Goal: Task Accomplishment & Management: Manage account settings

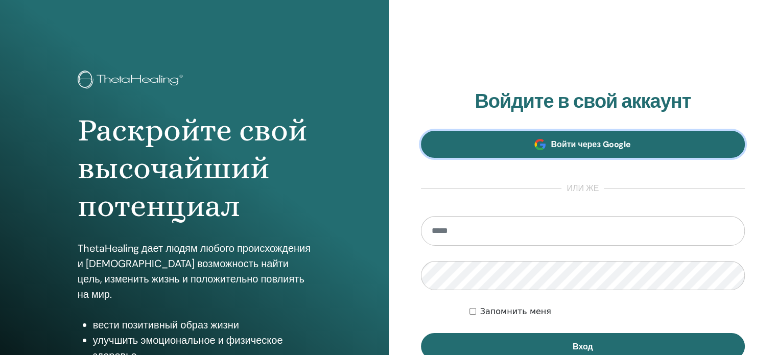
click at [589, 142] on span "Войти через Google" at bounding box center [590, 144] width 80 height 11
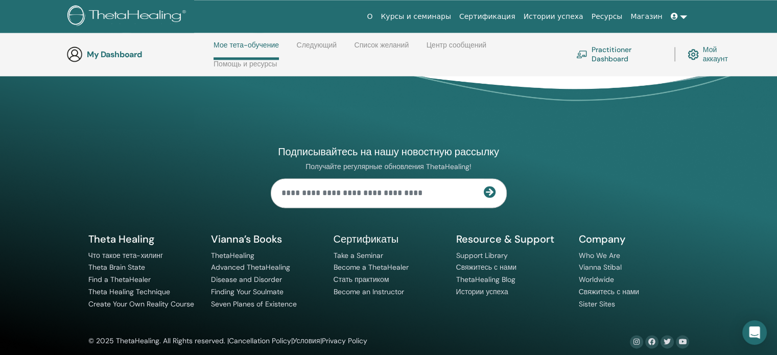
scroll to position [1300, 0]
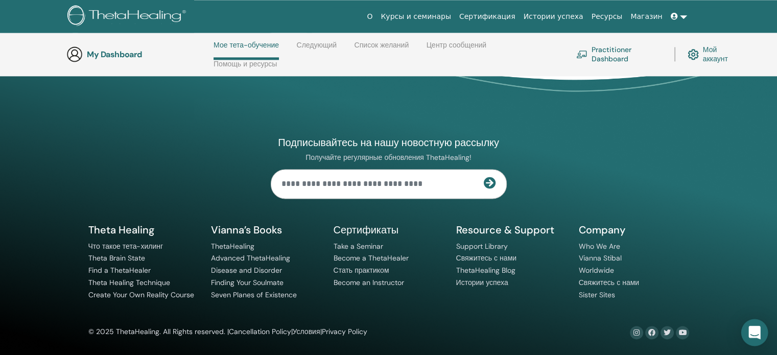
click at [752, 332] on icon "Open Intercom Messenger" at bounding box center [754, 332] width 12 height 13
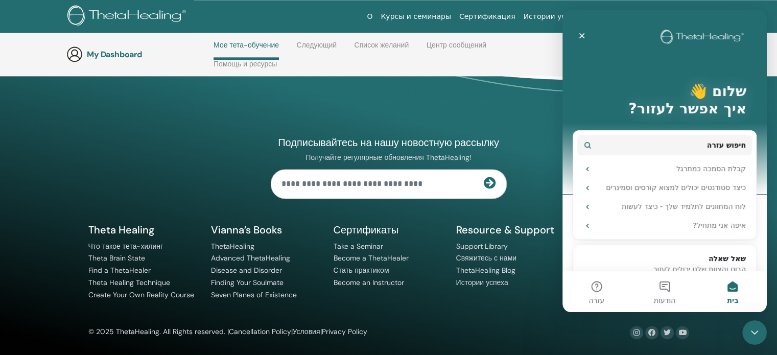
scroll to position [0, 0]
click at [579, 36] on icon "סגור" at bounding box center [582, 36] width 8 height 8
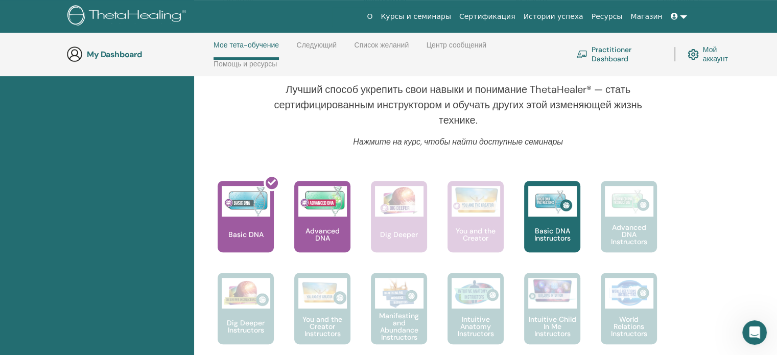
scroll to position [330, 0]
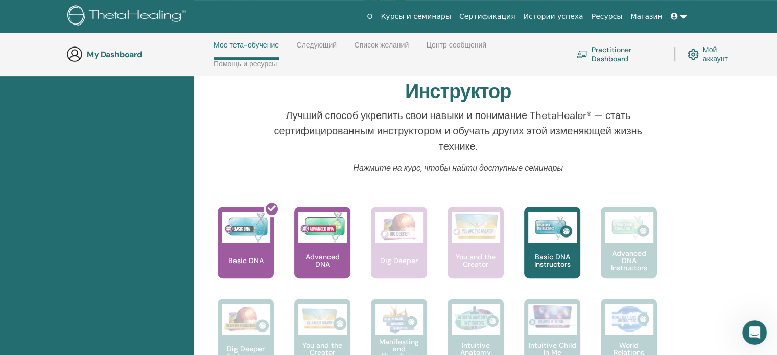
click at [711, 56] on link "Мой аккаунт" at bounding box center [713, 54] width 52 height 22
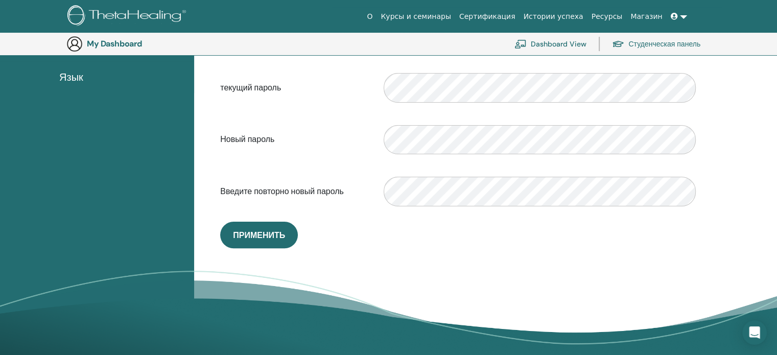
scroll to position [241, 0]
